Goal: Information Seeking & Learning: Learn about a topic

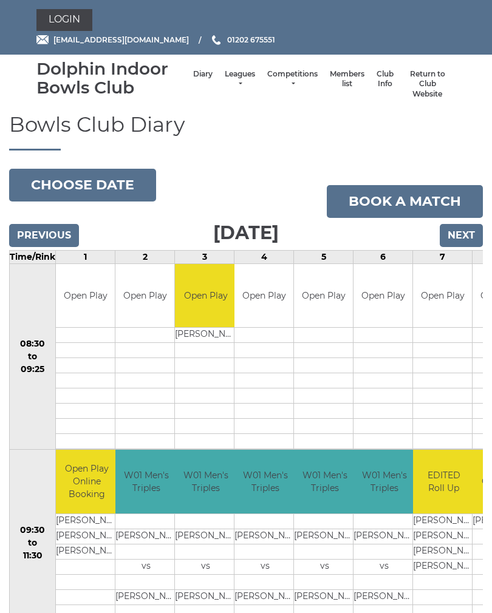
click at [464, 229] on input "Next" at bounding box center [460, 235] width 43 height 23
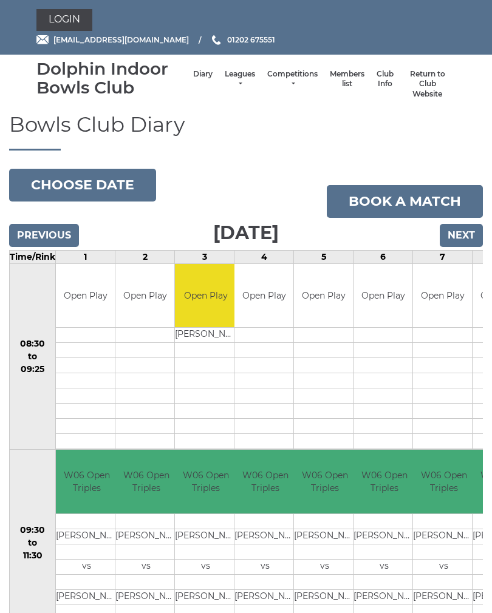
click at [462, 238] on input "Next" at bounding box center [460, 235] width 43 height 23
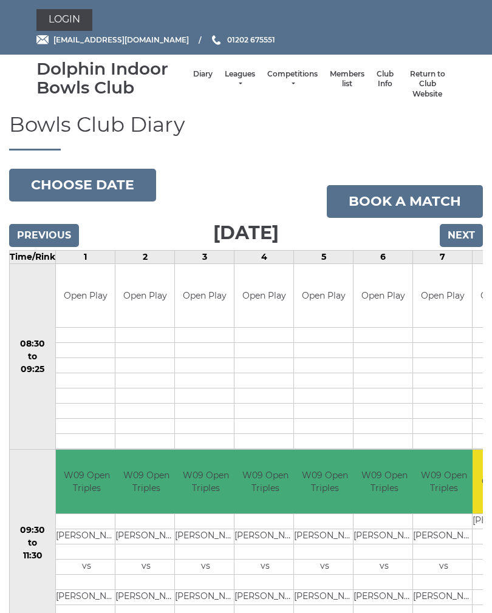
click at [229, 81] on link "Leagues" at bounding box center [240, 79] width 30 height 20
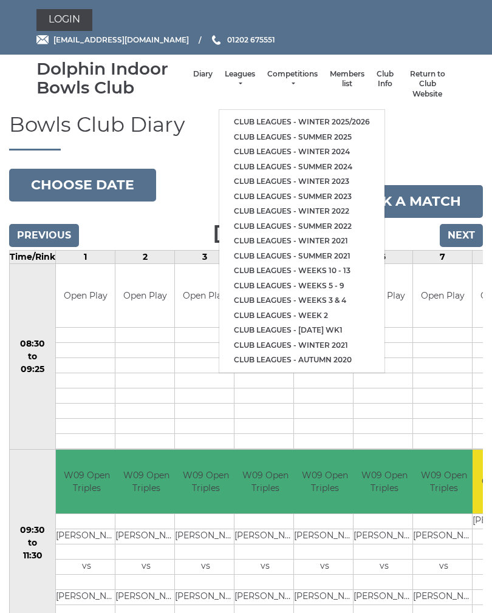
click at [280, 119] on link "Club leagues - Winter 2025/2026" at bounding box center [301, 122] width 165 height 15
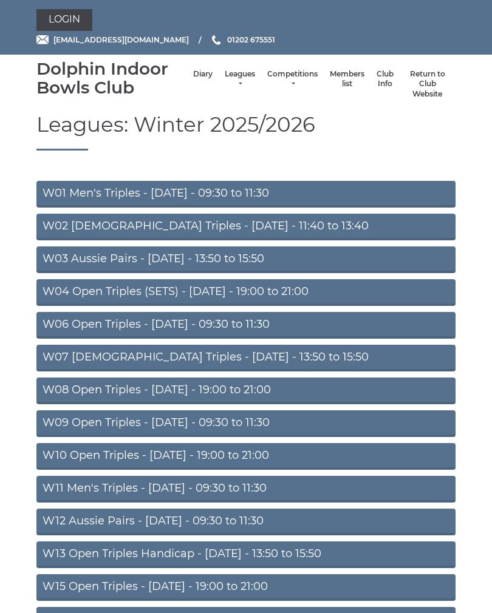
click at [274, 425] on link "W09 Open Triples - Wednesday - 09:30 to 11:30" at bounding box center [245, 423] width 419 height 27
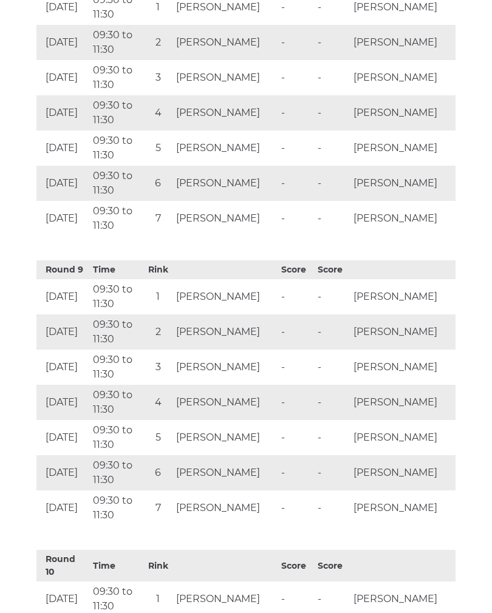
scroll to position [2774, 0]
